Goal: Check status: Check status

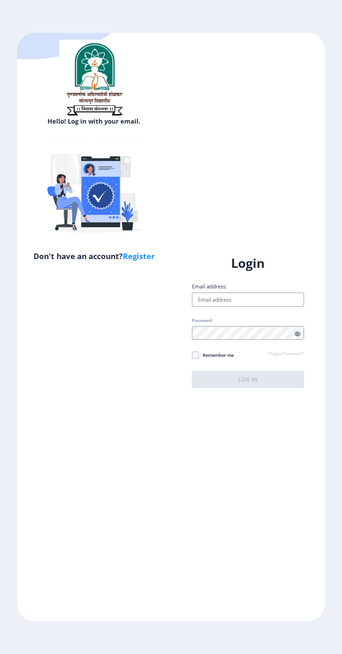
click at [251, 306] on input "Email address:" at bounding box center [248, 299] width 112 height 14
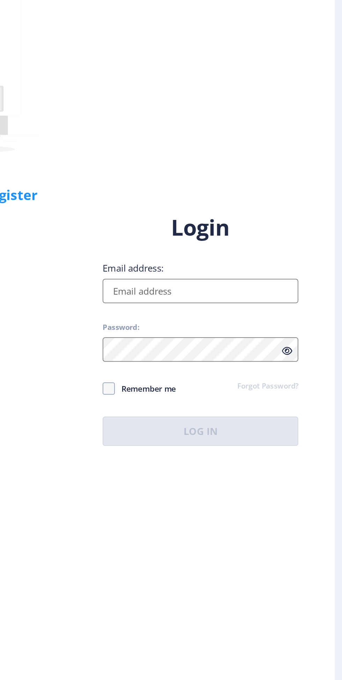
type input "[EMAIL_ADDRESS][DOMAIN_NAME]"
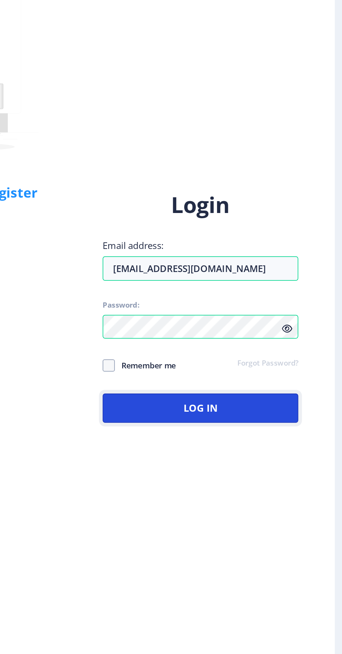
click at [253, 388] on button "Log In" at bounding box center [248, 379] width 112 height 17
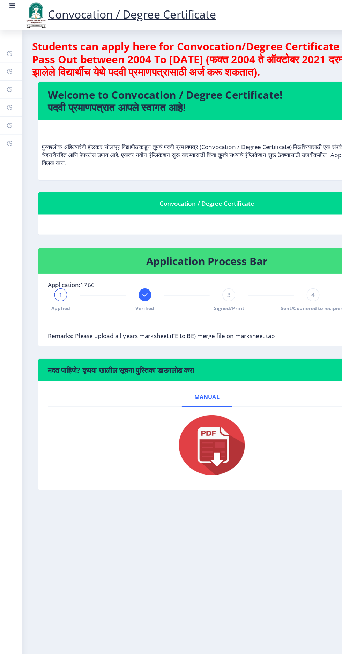
click at [11, 5] on rect at bounding box center [11, 5] width 4 height 1
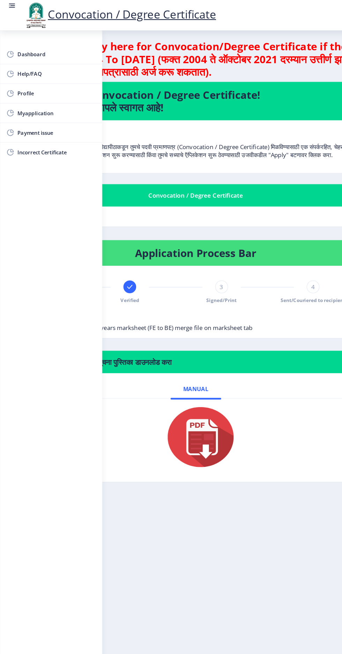
click at [50, 99] on span "Myapplication" at bounding box center [49, 99] width 68 height 8
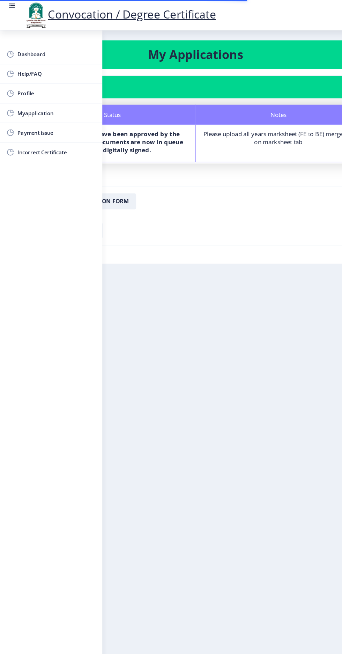
click at [11, 5] on rect at bounding box center [11, 5] width 4 height 1
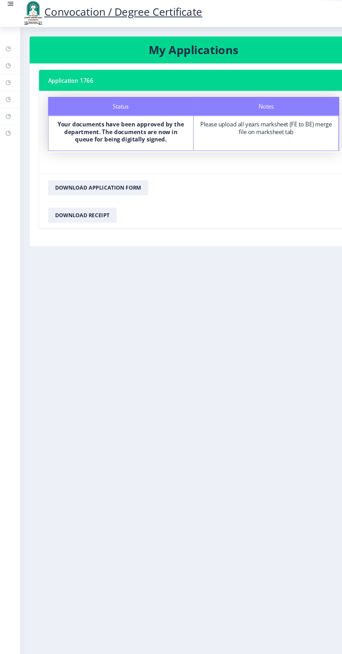
click at [136, 119] on b "Your documents have been approved by the department. The documents are now in q…" at bounding box center [113, 123] width 118 height 21
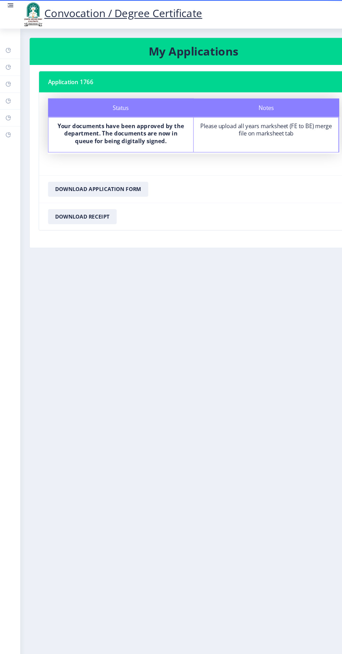
click at [24, 7] on img at bounding box center [31, 13] width 21 height 24
click at [11, 13] on link at bounding box center [10, 13] width 7 height 24
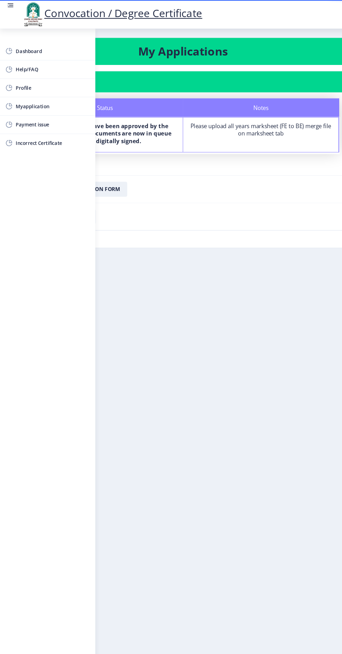
click at [39, 50] on span "Dashboard" at bounding box center [49, 47] width 68 height 8
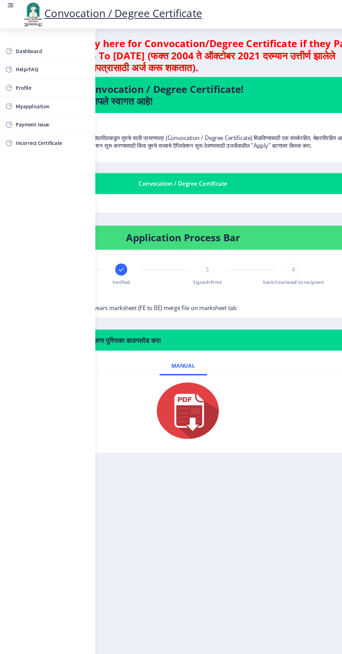
click at [11, 12] on link at bounding box center [10, 13] width 7 height 24
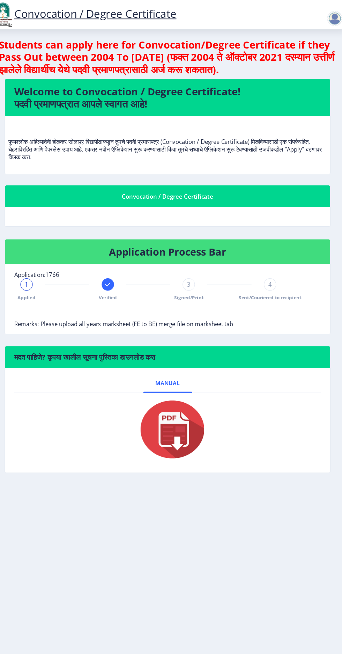
click at [126, 257] on rect at bounding box center [126, 257] width 7 height 7
click at [130, 262] on div "2 Verified" at bounding box center [126, 262] width 11 height 20
click at [50, 254] on rect at bounding box center [53, 257] width 7 height 7
click at [203, 260] on div "3" at bounding box center [199, 257] width 11 height 11
click at [129, 256] on rect at bounding box center [126, 257] width 7 height 7
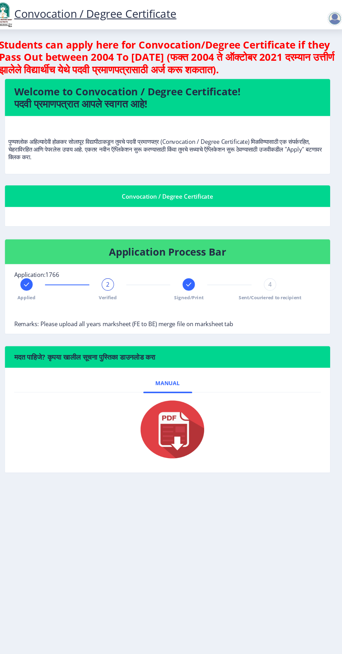
click at [200, 257] on rect at bounding box center [199, 257] width 7 height 7
click at [273, 257] on span "4" at bounding box center [273, 257] width 3 height 7
click at [201, 257] on icon at bounding box center [200, 257] width 5 height 3
click at [126, 257] on rect at bounding box center [126, 257] width 7 height 7
click at [53, 257] on rect at bounding box center [53, 257] width 7 height 7
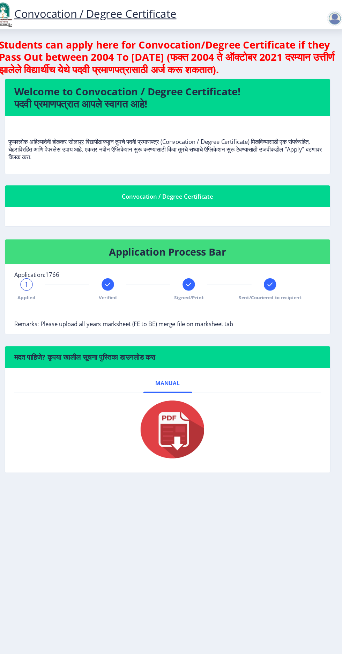
click at [202, 255] on rect at bounding box center [199, 257] width 7 height 7
click at [273, 257] on rect at bounding box center [273, 257] width 7 height 7
click at [124, 269] on span "Verified" at bounding box center [126, 269] width 16 height 6
click at [200, 260] on rect at bounding box center [199, 257] width 7 height 7
click at [276, 269] on span "Sent/Couriered to recipient" at bounding box center [273, 269] width 57 height 6
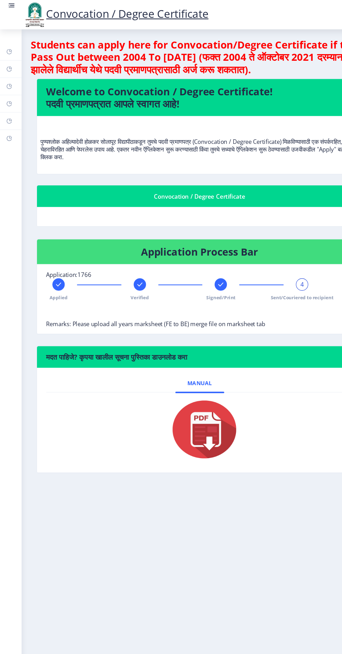
click at [11, 5] on rect at bounding box center [11, 5] width 4 height 1
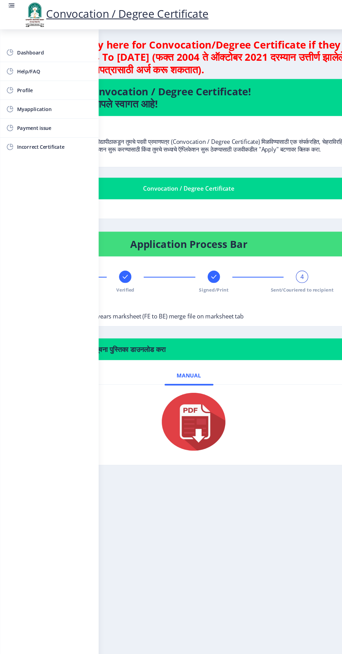
click at [44, 47] on span "Dashboard" at bounding box center [49, 47] width 68 height 8
click at [11, 5] on rect at bounding box center [11, 5] width 4 height 1
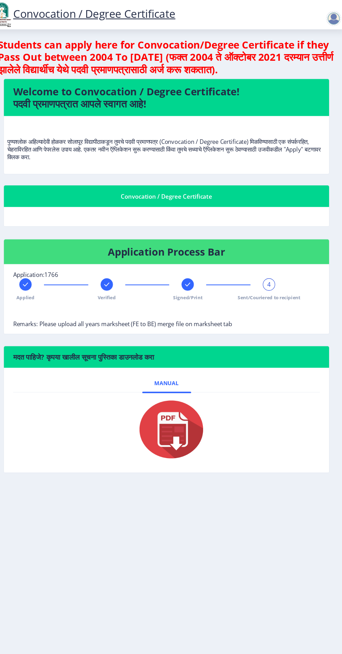
click at [200, 257] on rect at bounding box center [199, 257] width 7 height 7
